Goal: Browse casually: Explore the website without a specific task or goal

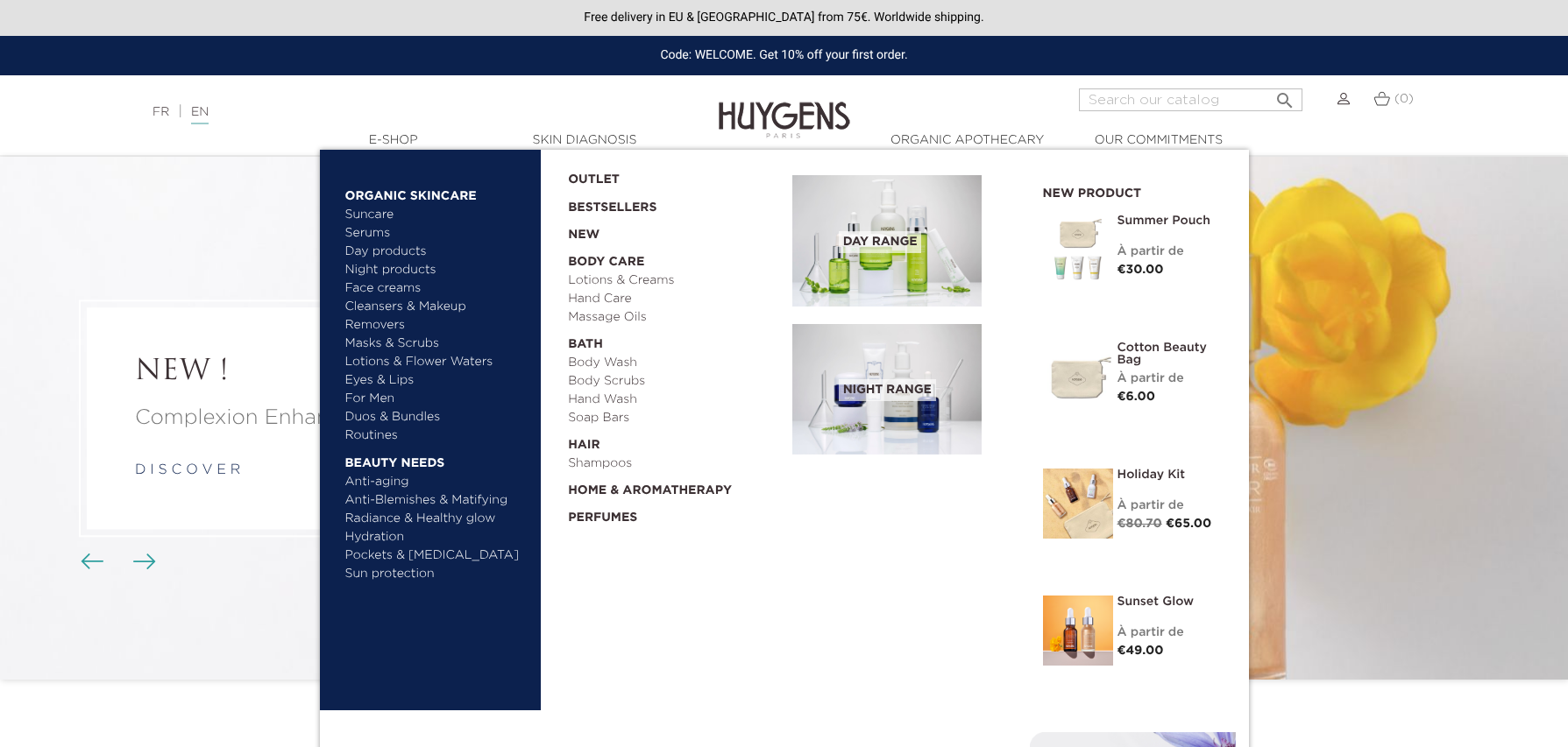
click at [397, 492] on link "Anti-Blemishes & Matifying" at bounding box center [437, 500] width 183 height 18
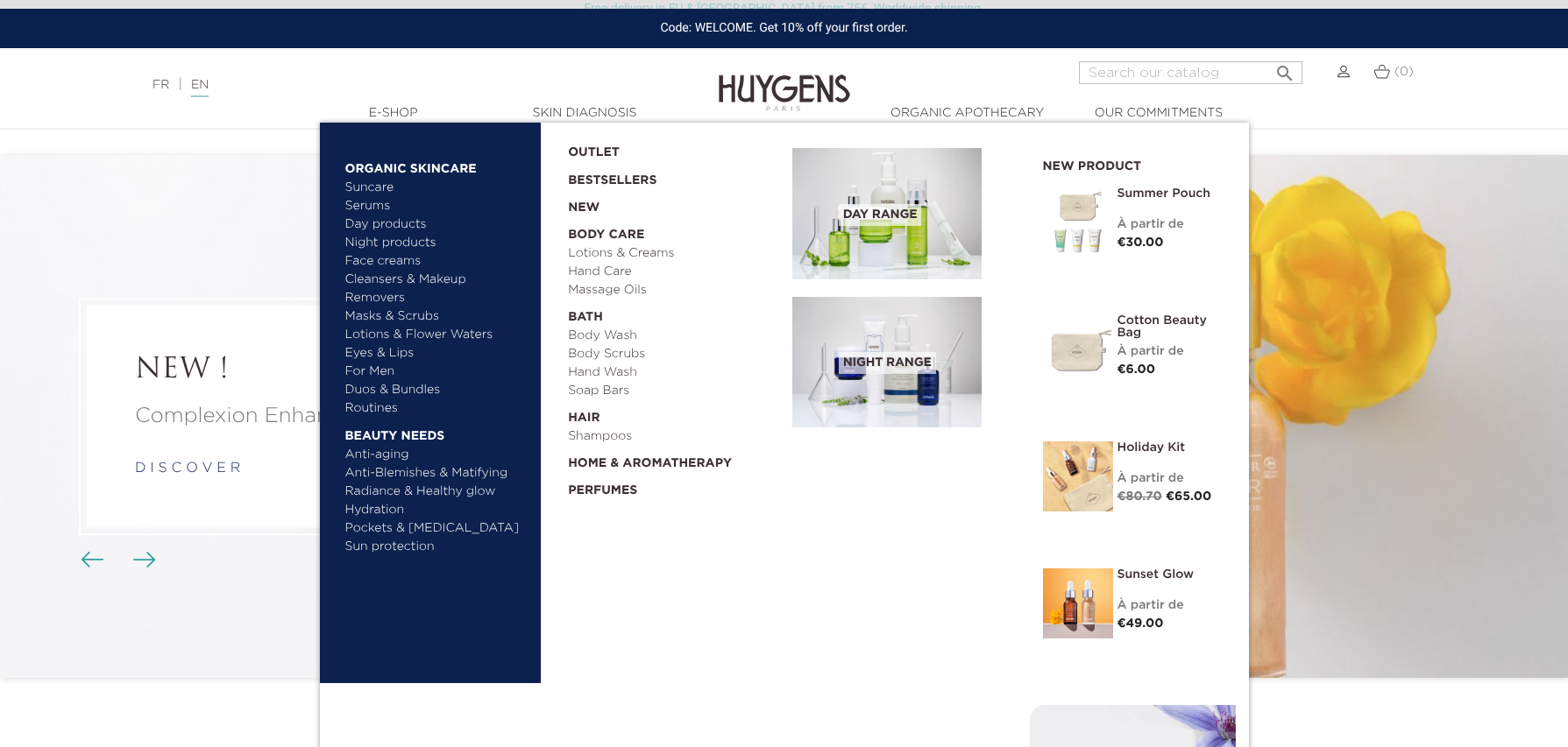
scroll to position [6, 0]
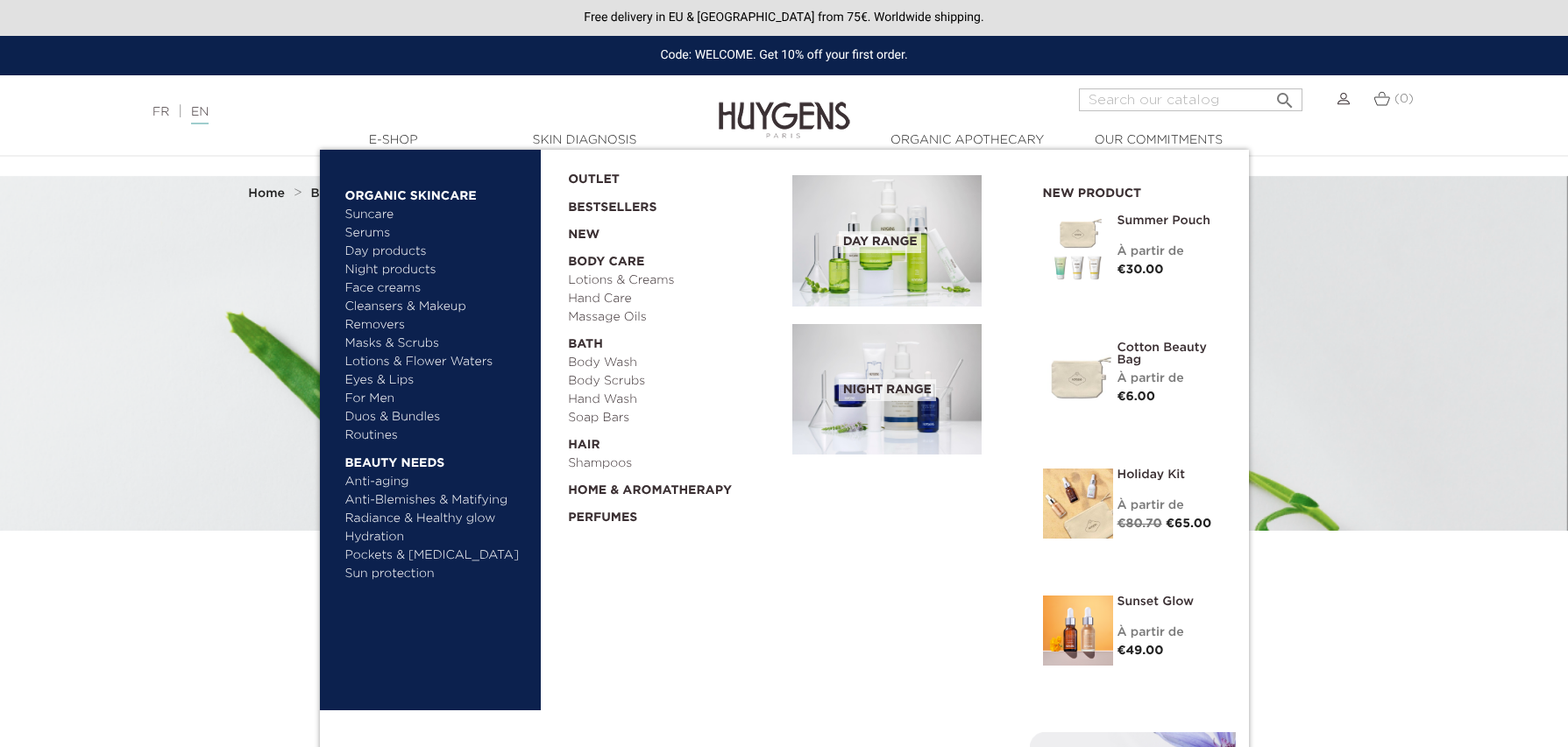
click at [389, 478] on link "Anti-aging" at bounding box center [437, 482] width 183 height 18
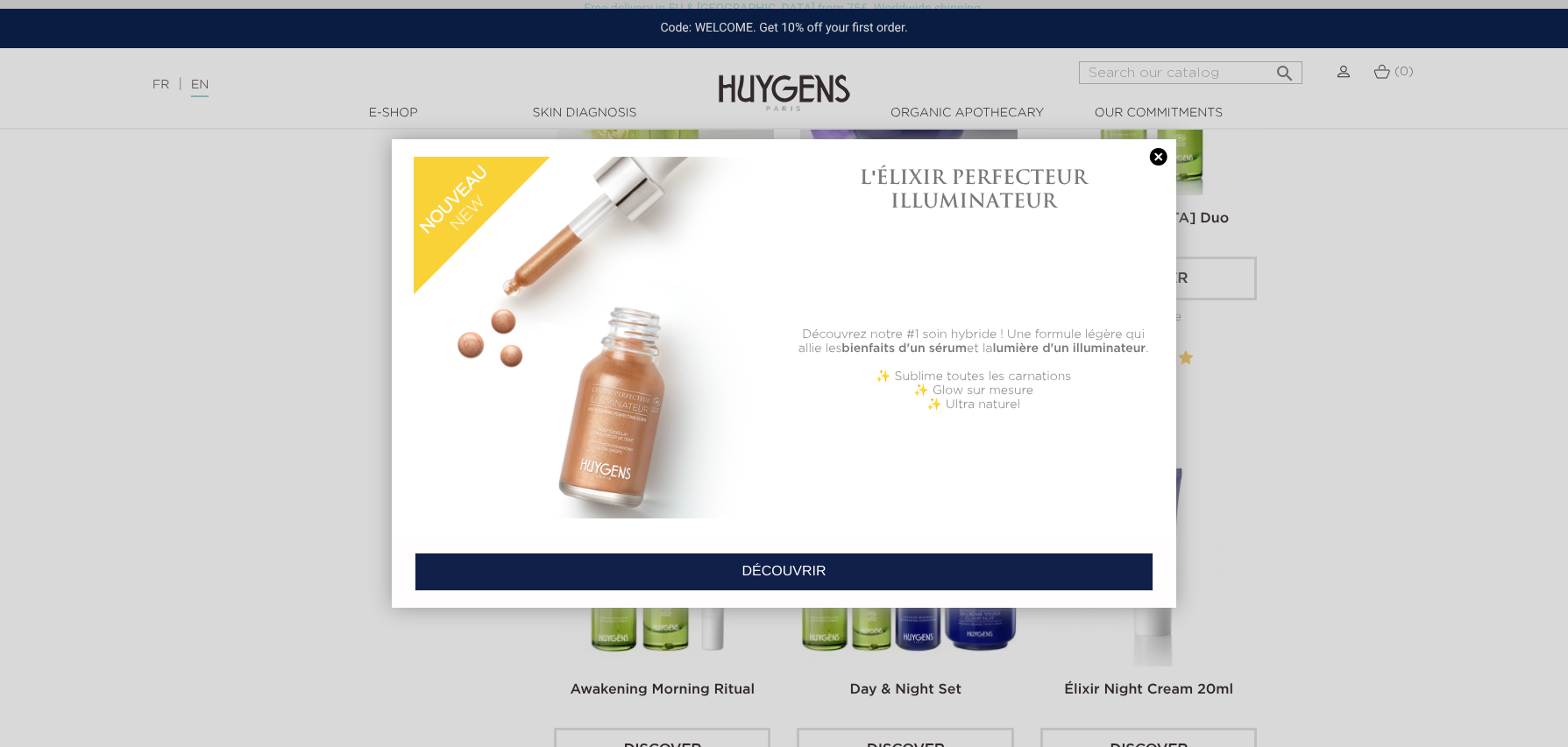
scroll to position [1699, 0]
click at [1153, 156] on link at bounding box center [1159, 157] width 25 height 18
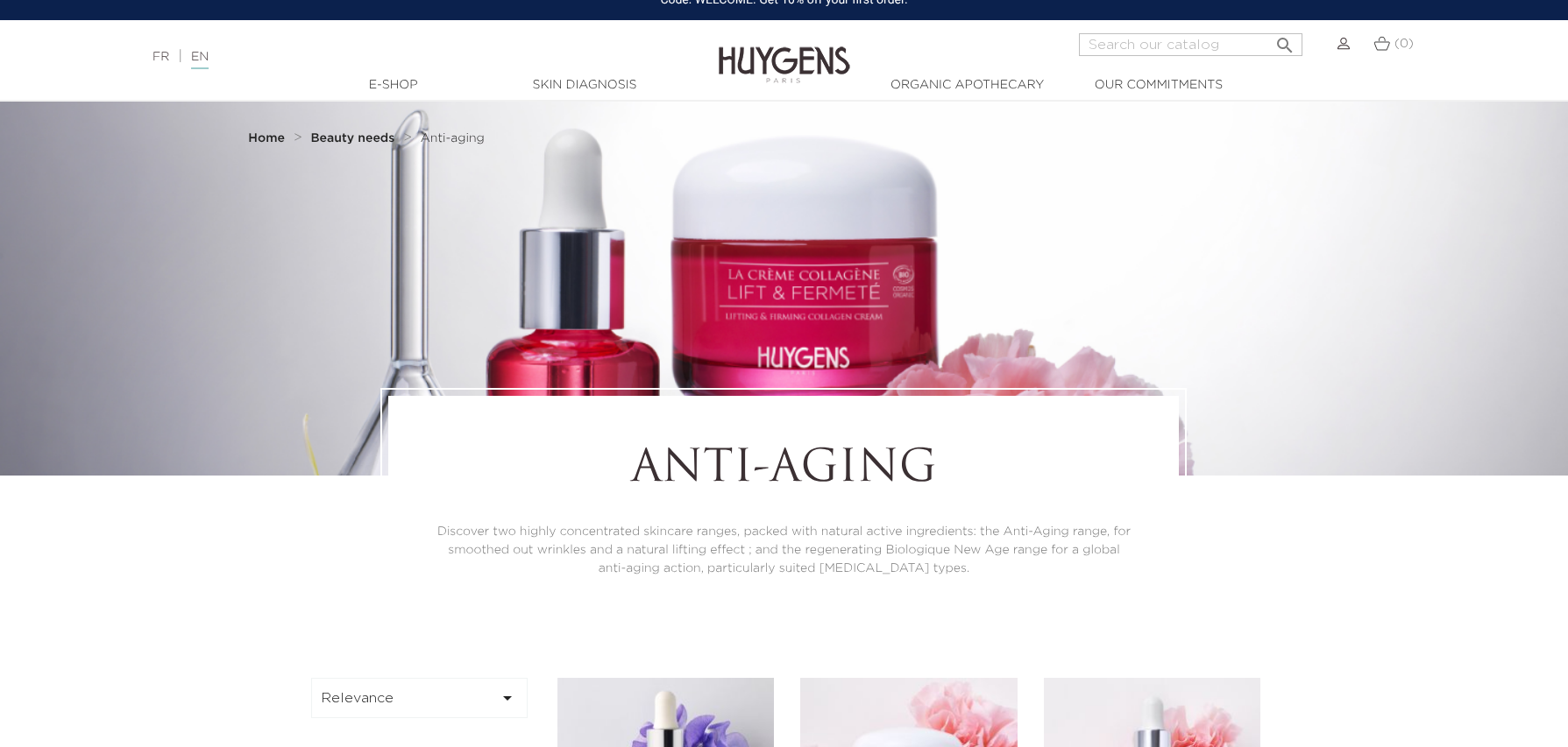
scroll to position [0, 0]
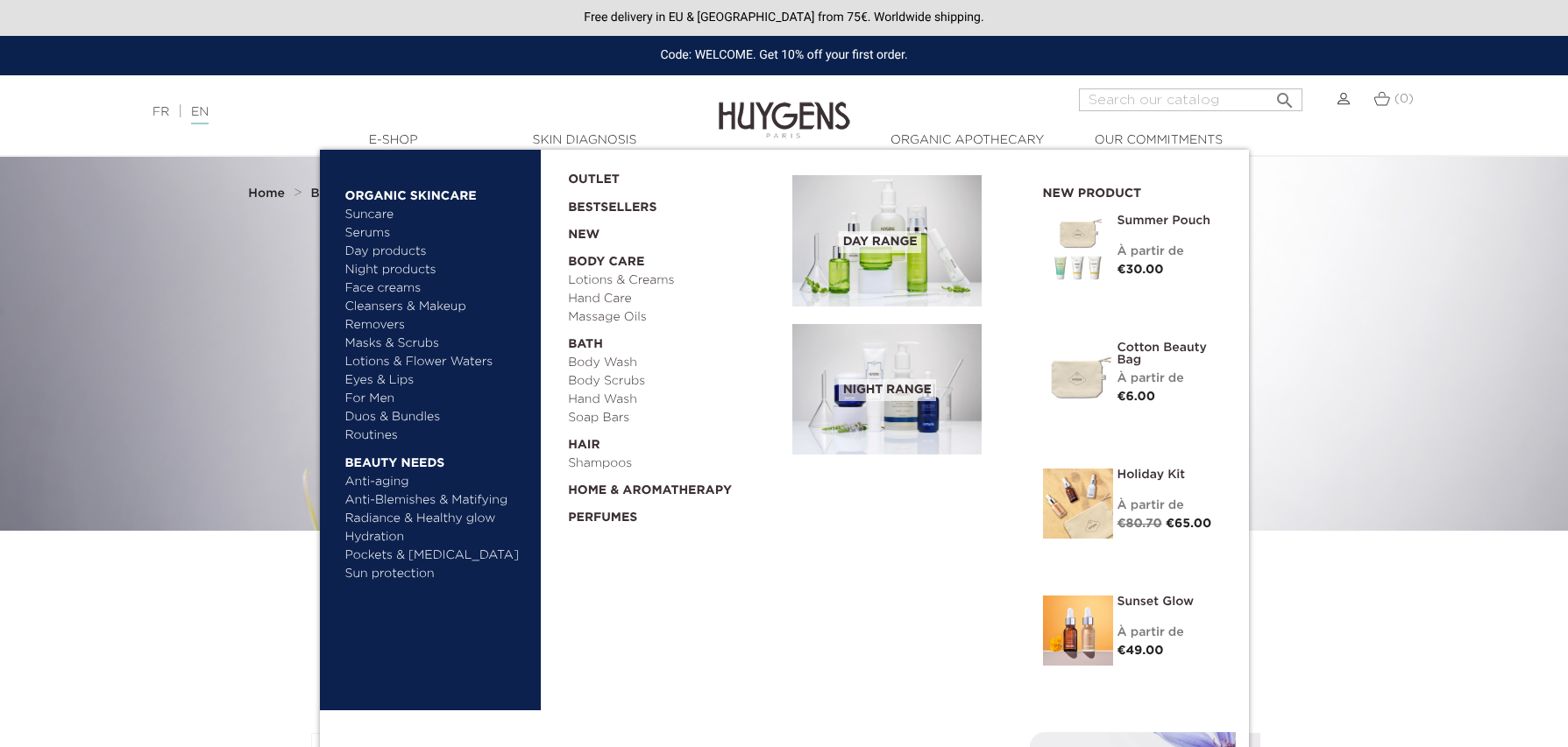
click at [613, 272] on link "Lotions & Creams" at bounding box center [673, 280] width 212 height 18
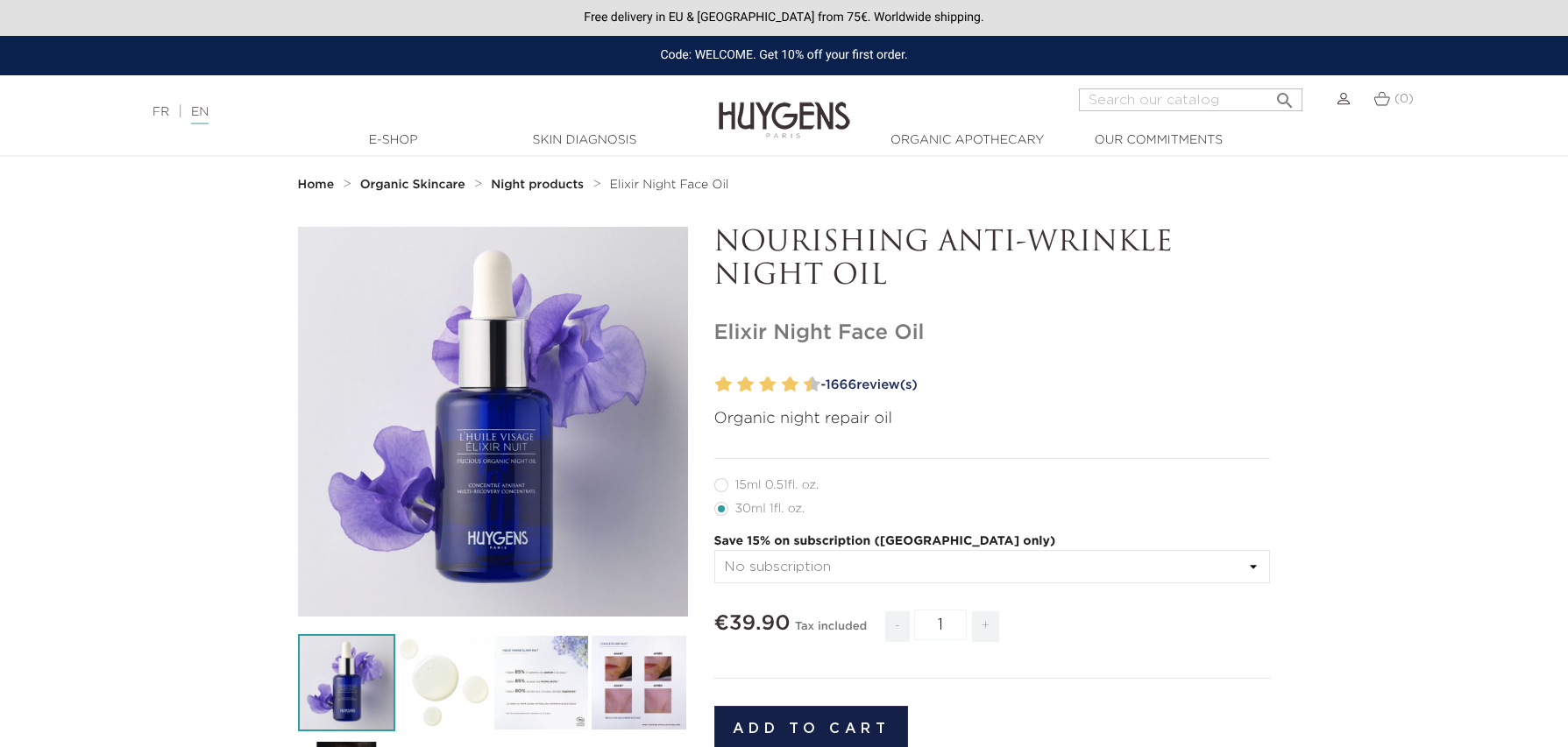
copy p "NOURISHING ANTI-WRINKLE NIGHT OIL"
drag, startPoint x: 983, startPoint y: 290, endPoint x: 722, endPoint y: 240, distance: 265.7
click at [722, 240] on p "NOURISHING ANTI-WRINKLE NIGHT OIL" at bounding box center [992, 260] width 556 height 67
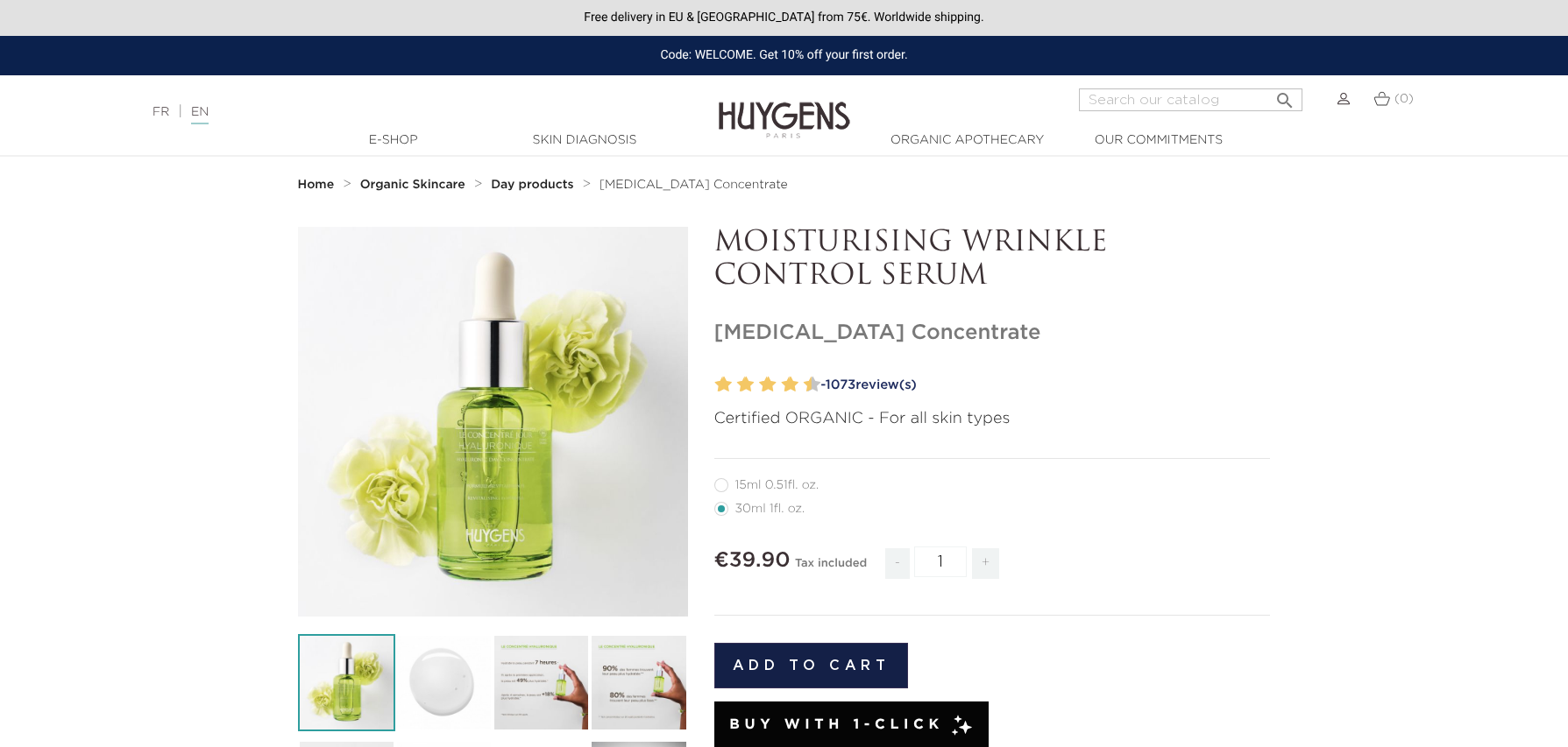
drag, startPoint x: 1029, startPoint y: 281, endPoint x: 718, endPoint y: 244, distance: 313.2
click at [718, 244] on p "MOISTURISING WRINKLE CONTROL SERUM" at bounding box center [992, 260] width 556 height 67
click at [544, 420] on div "" at bounding box center [493, 421] width 390 height 390
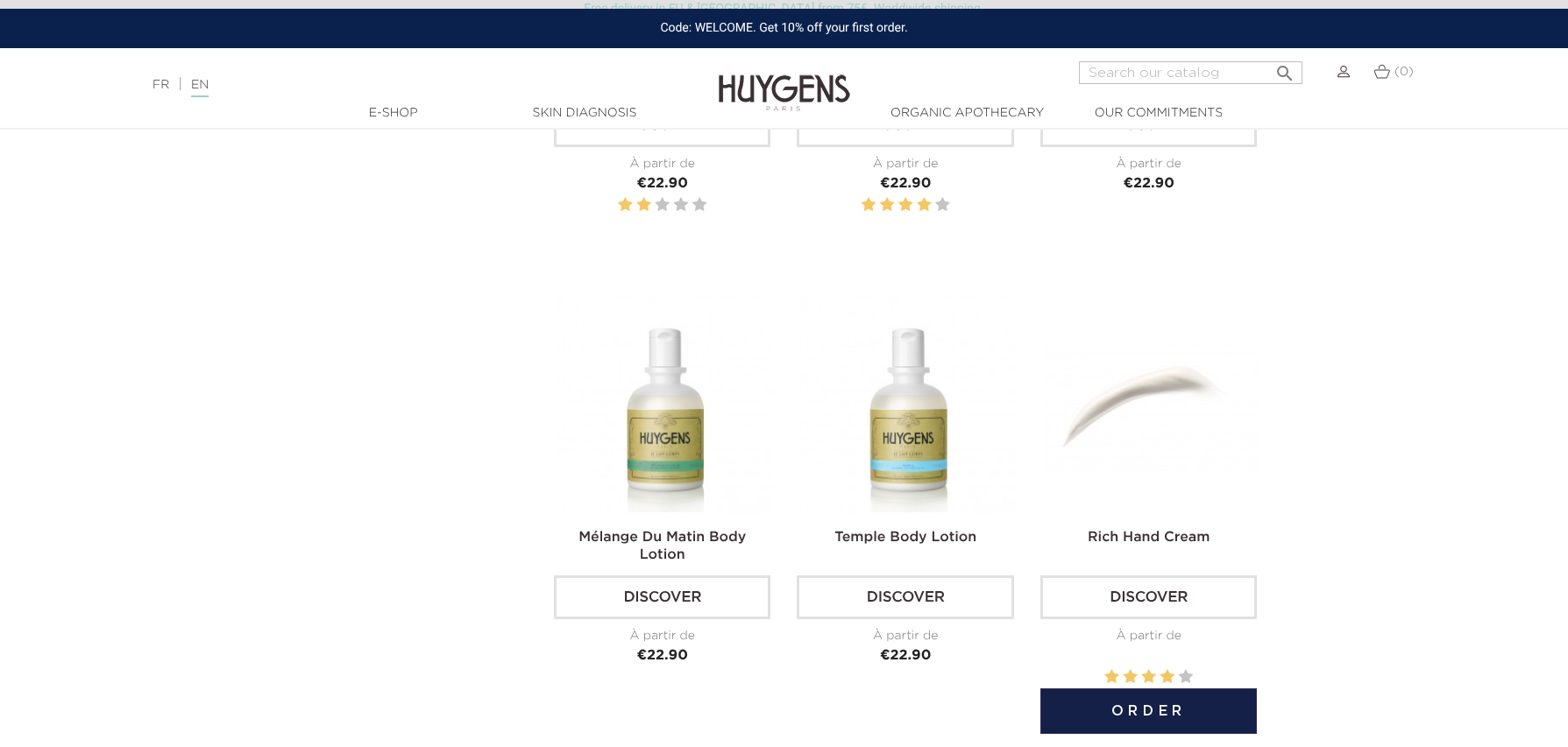
scroll to position [1377, 0]
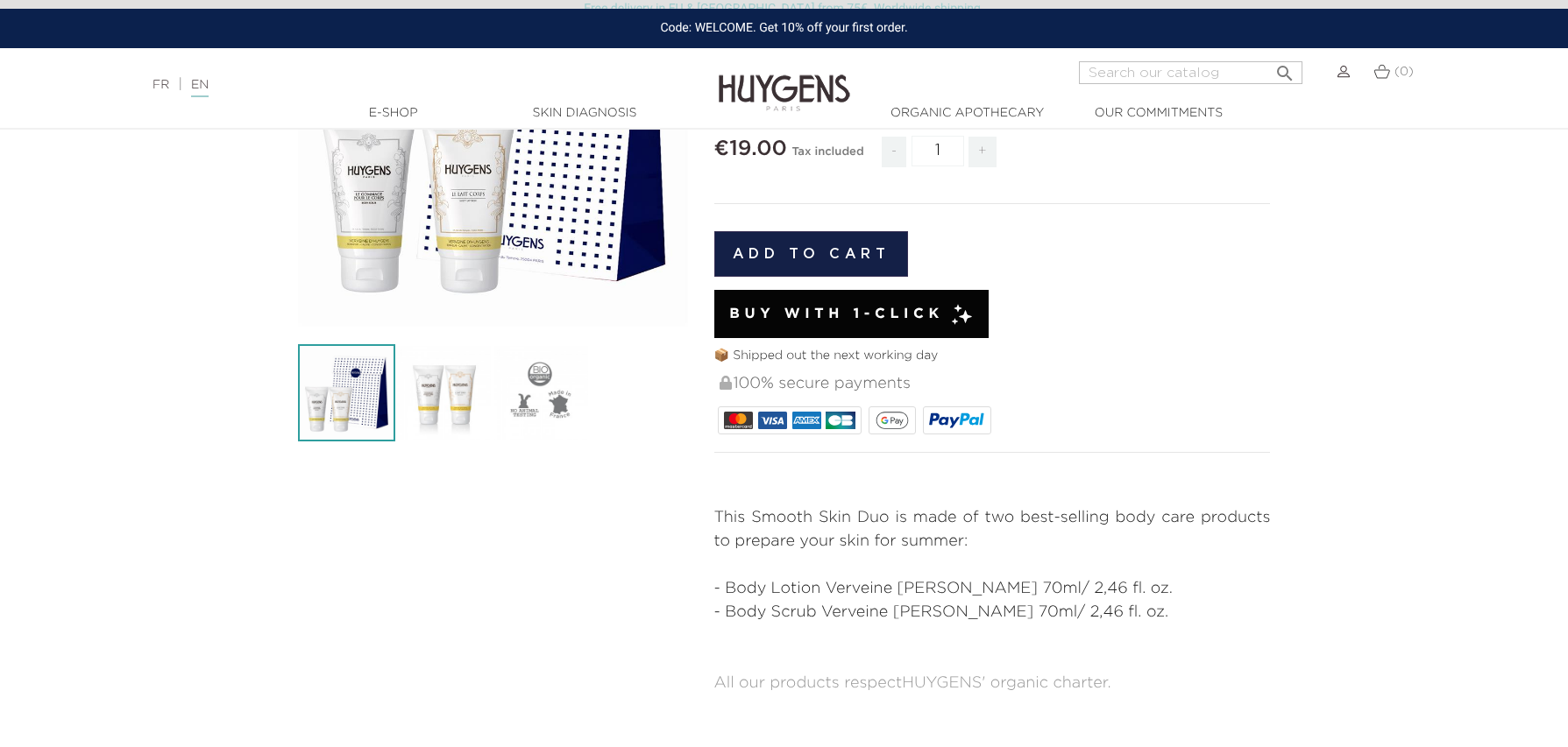
scroll to position [290, 0]
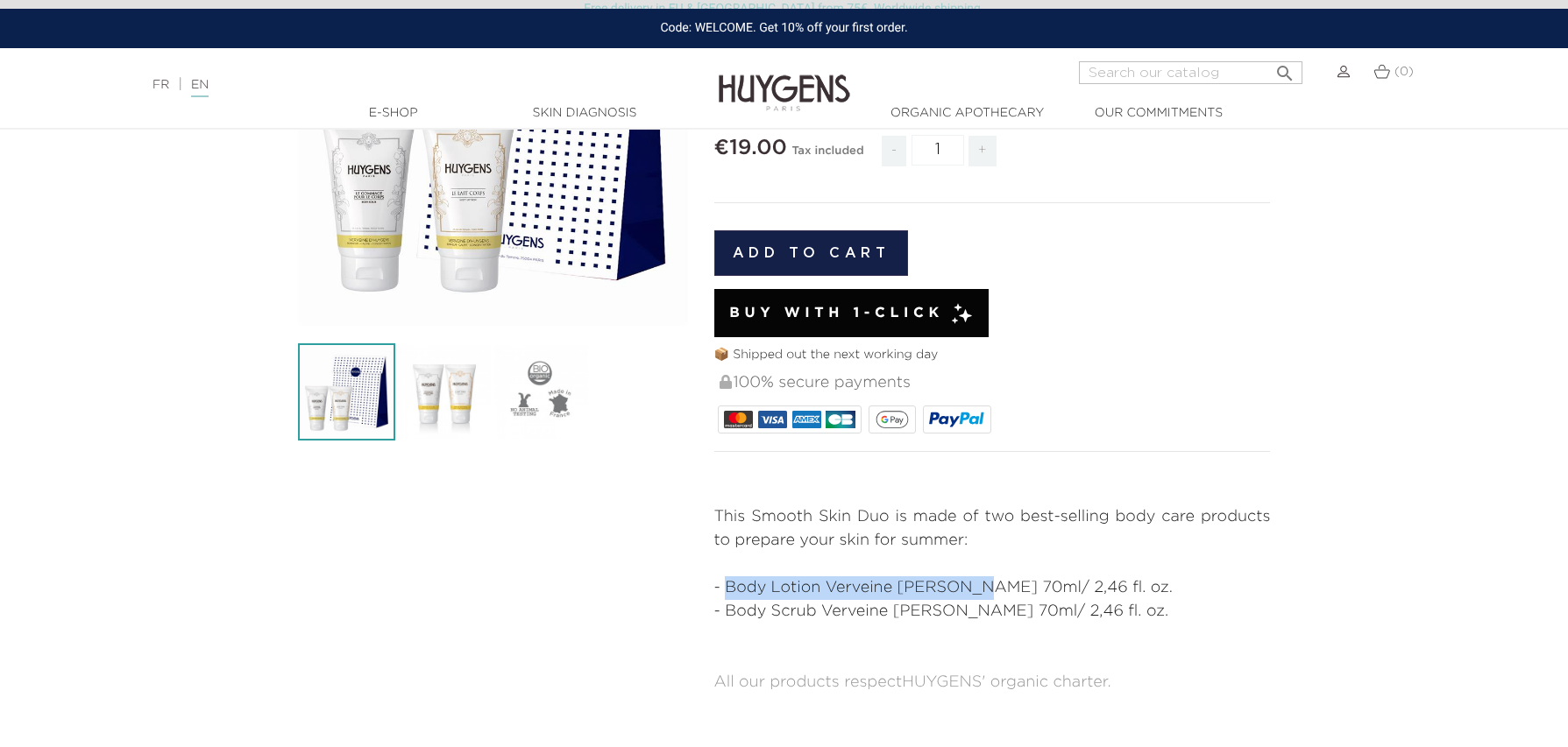
copy span "Body Lotion Verveine [PERSON_NAME]"
drag, startPoint x: 727, startPoint y: 588, endPoint x: 978, endPoint y: 592, distance: 251.0
click at [978, 592] on span "- Body Lotion Verveine [PERSON_NAME] 70ml/ 2,46 fl. oz." at bounding box center [943, 588] width 458 height 16
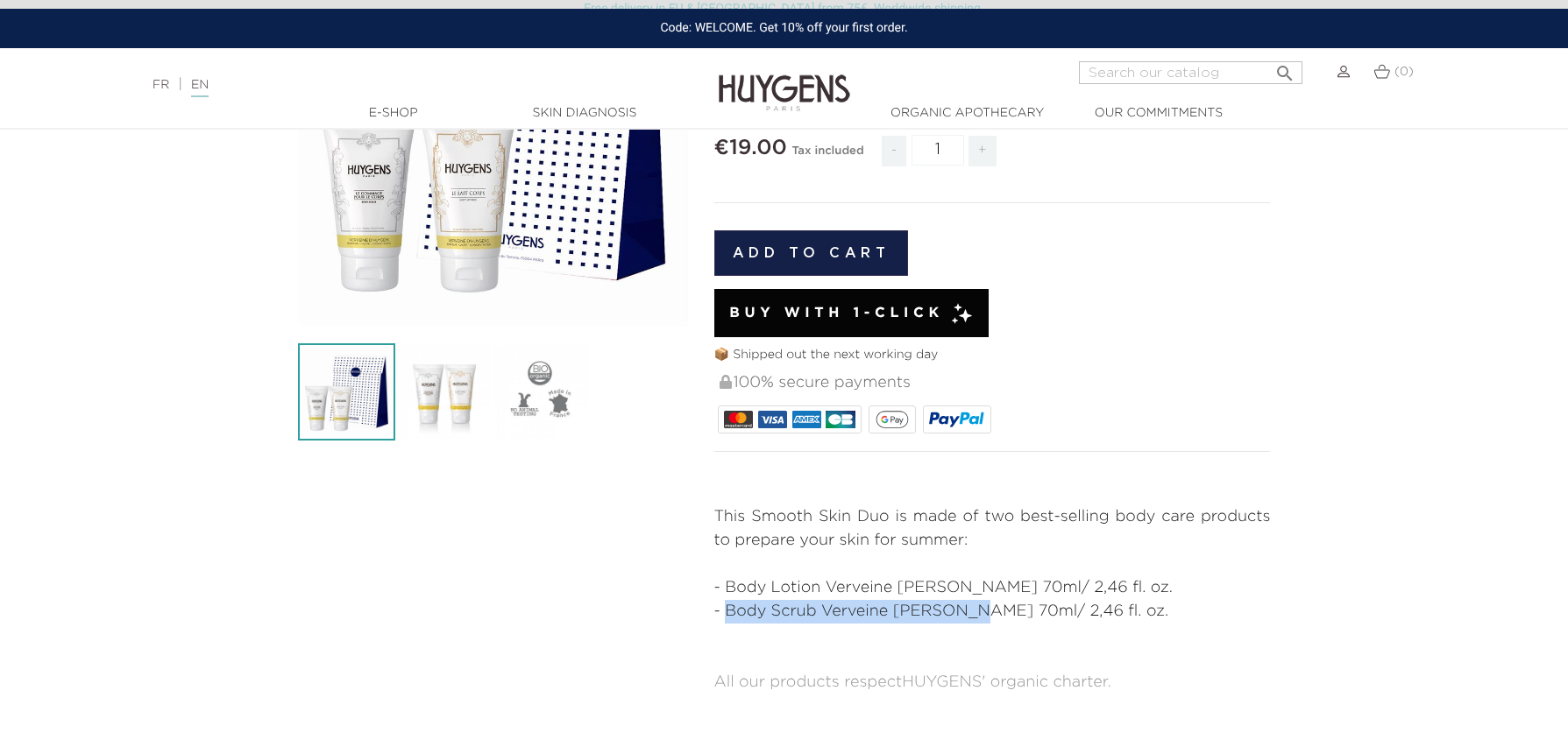
copy p "Body Scrub Verveine [PERSON_NAME]"
drag, startPoint x: 724, startPoint y: 608, endPoint x: 972, endPoint y: 611, distance: 248.0
click at [972, 611] on p "- Body Scrub Verveine [PERSON_NAME] 70ml/ 2,46 fl. oz." at bounding box center [992, 611] width 556 height 24
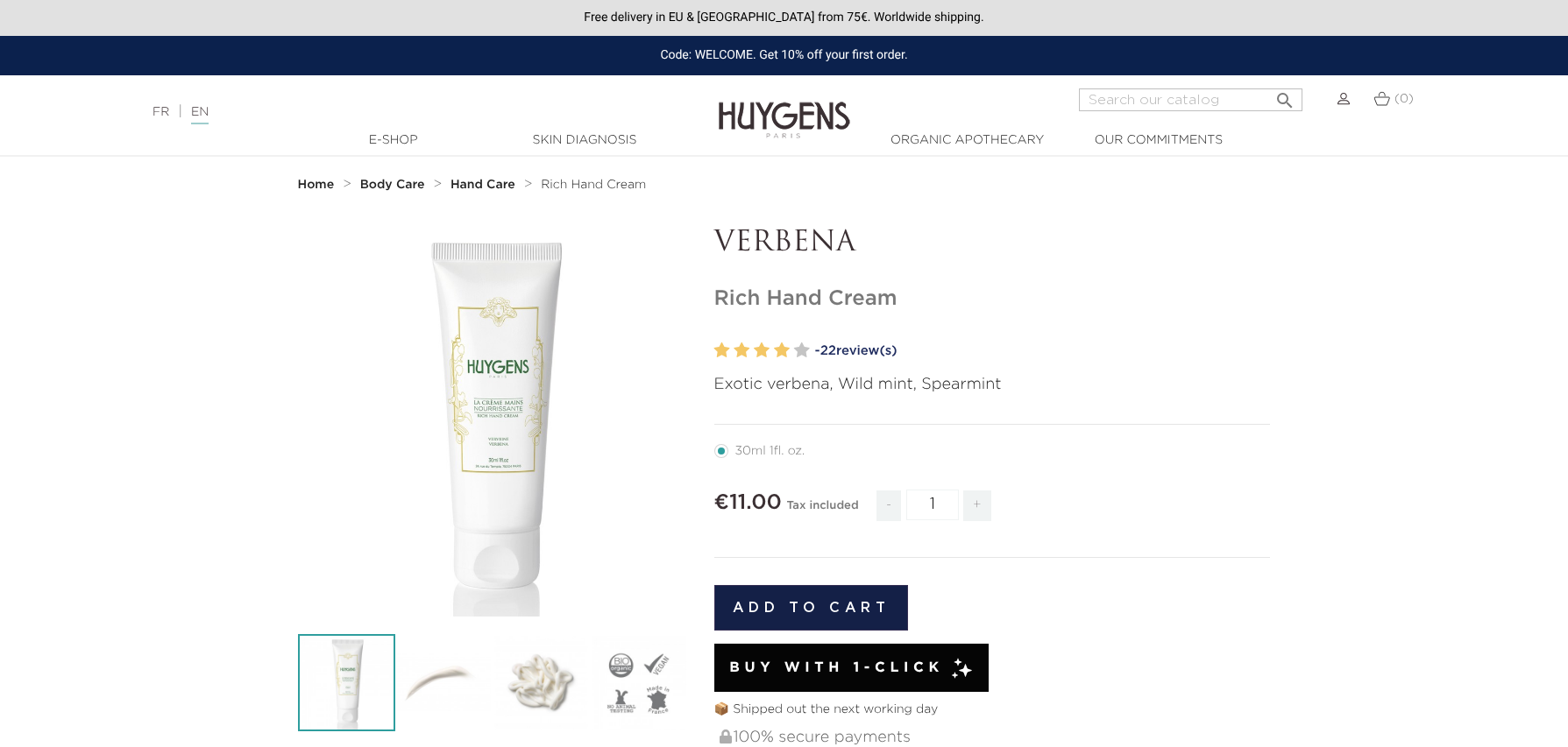
drag, startPoint x: 918, startPoint y: 299, endPoint x: 708, endPoint y: 290, distance: 210.2
click at [708, 290] on div "VERBENA Rich Hand Cream" at bounding box center [993, 626] width 583 height 799
copy h1 "Rich Hand Cream"
